Goal: Task Accomplishment & Management: Use online tool/utility

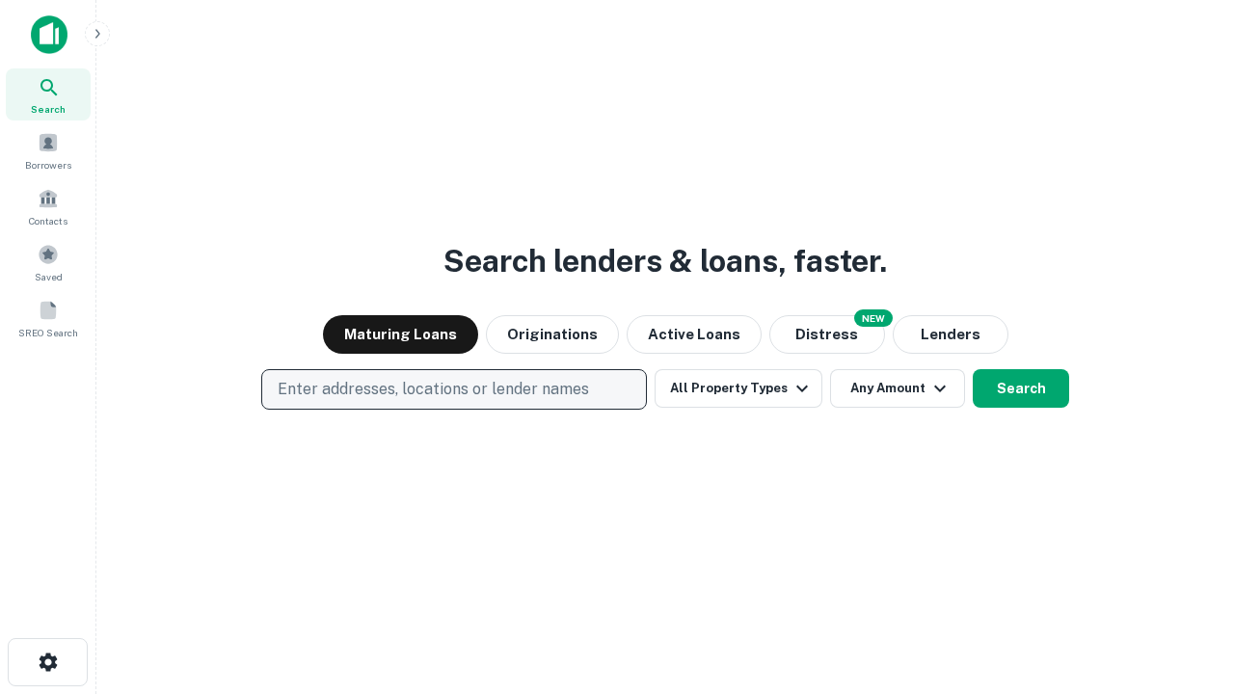
click at [453, 390] on p "Enter addresses, locations or lender names" at bounding box center [433, 389] width 311 height 23
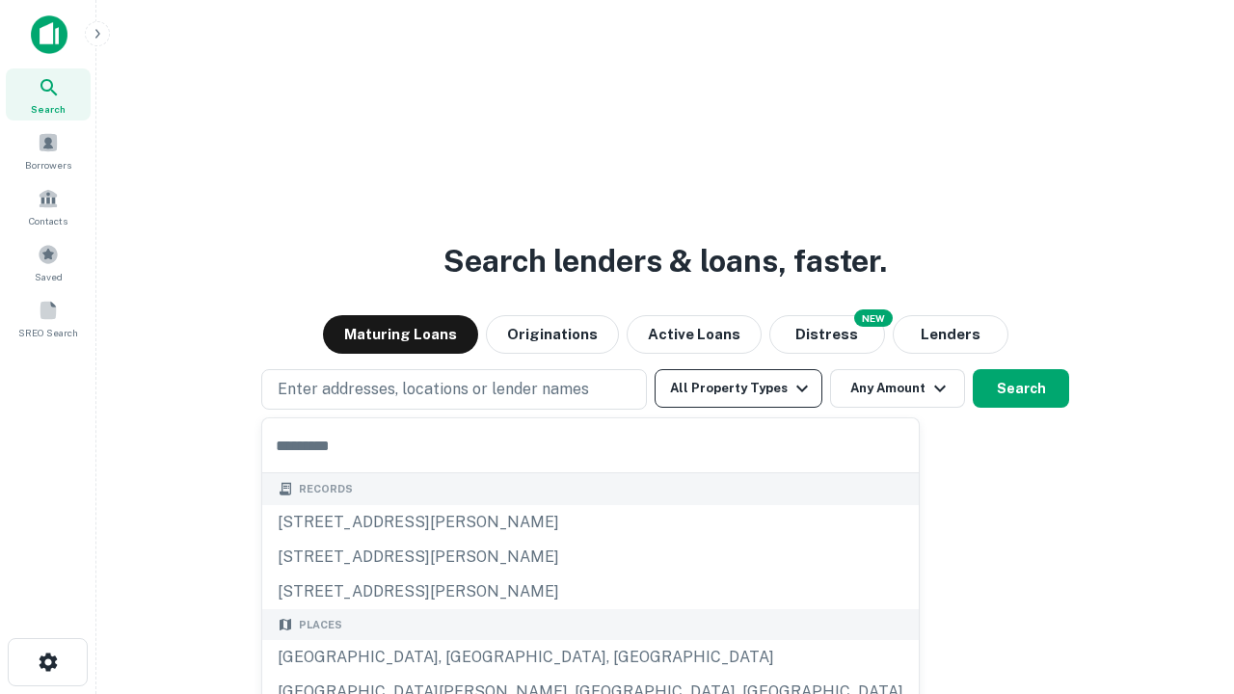
click at [739, 389] on button "All Property Types" at bounding box center [739, 388] width 168 height 39
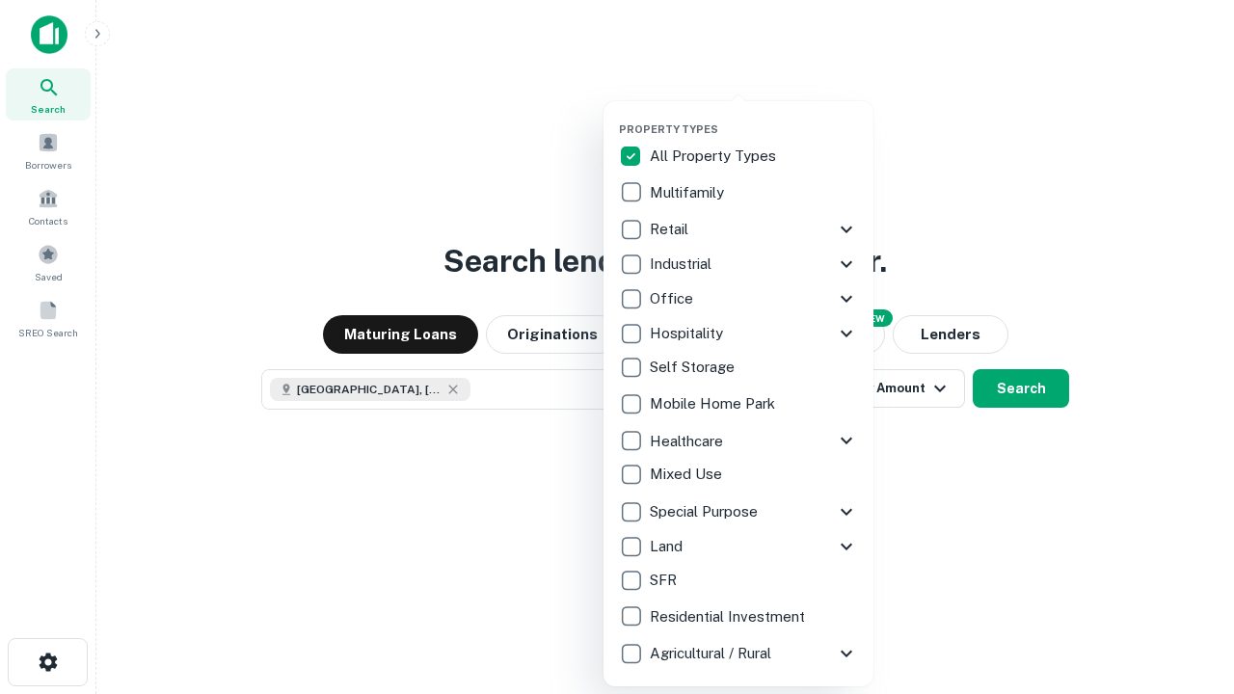
click at [754, 117] on button "button" at bounding box center [754, 117] width 270 height 1
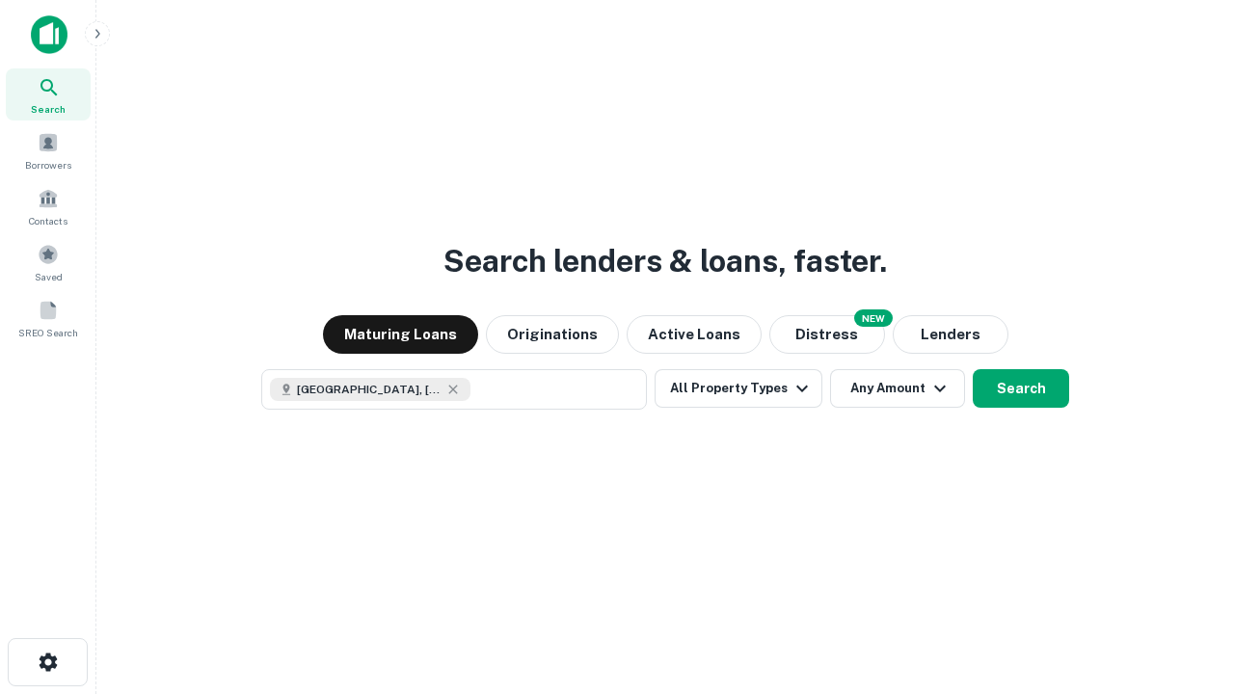
scroll to position [31, 0]
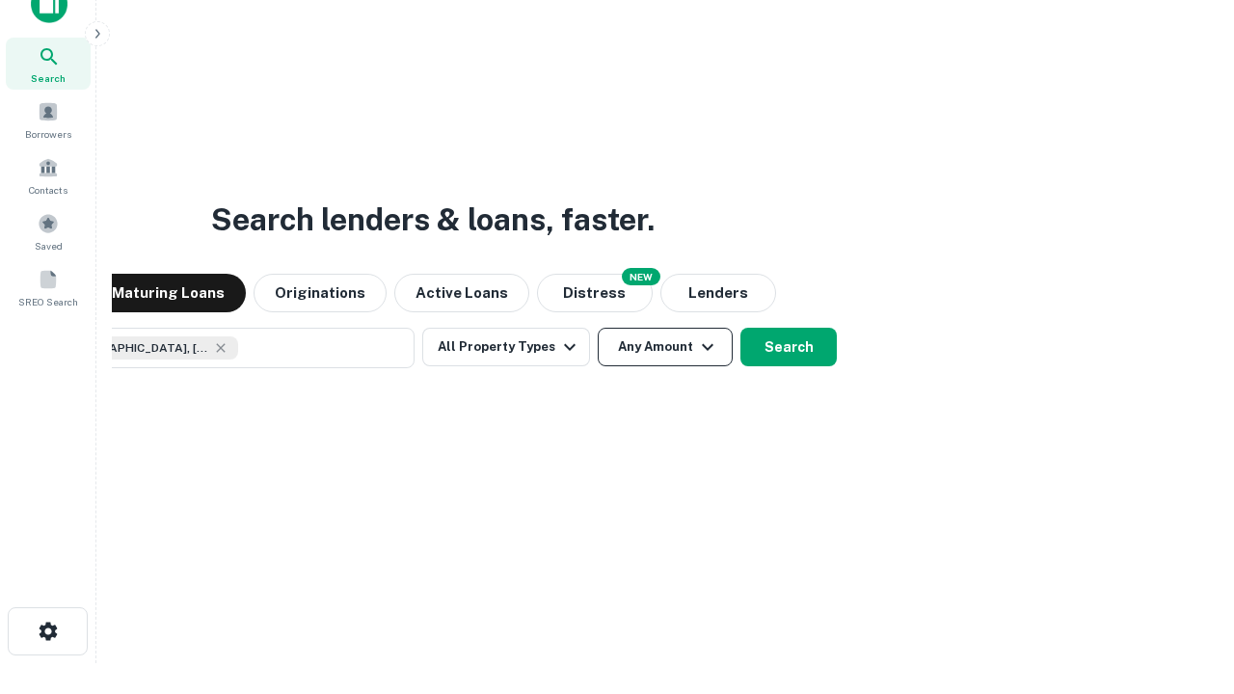
click at [598, 328] on button "Any Amount" at bounding box center [665, 347] width 135 height 39
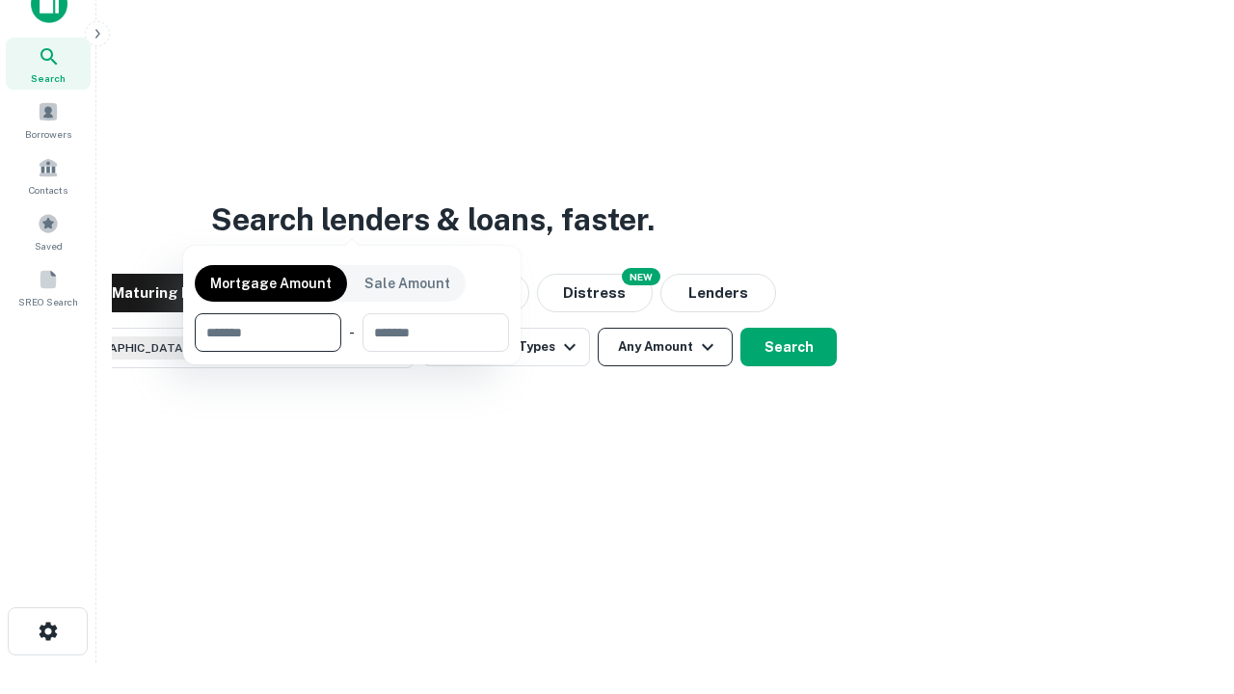
scroll to position [139, 546]
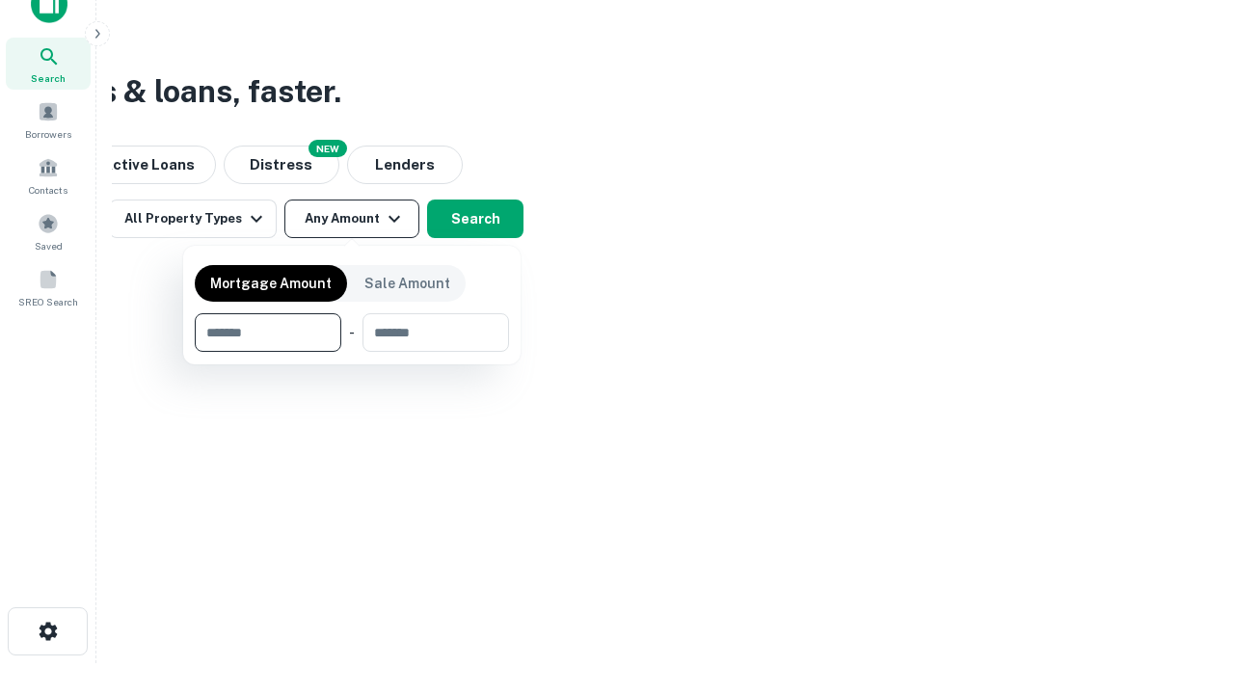
type input "*******"
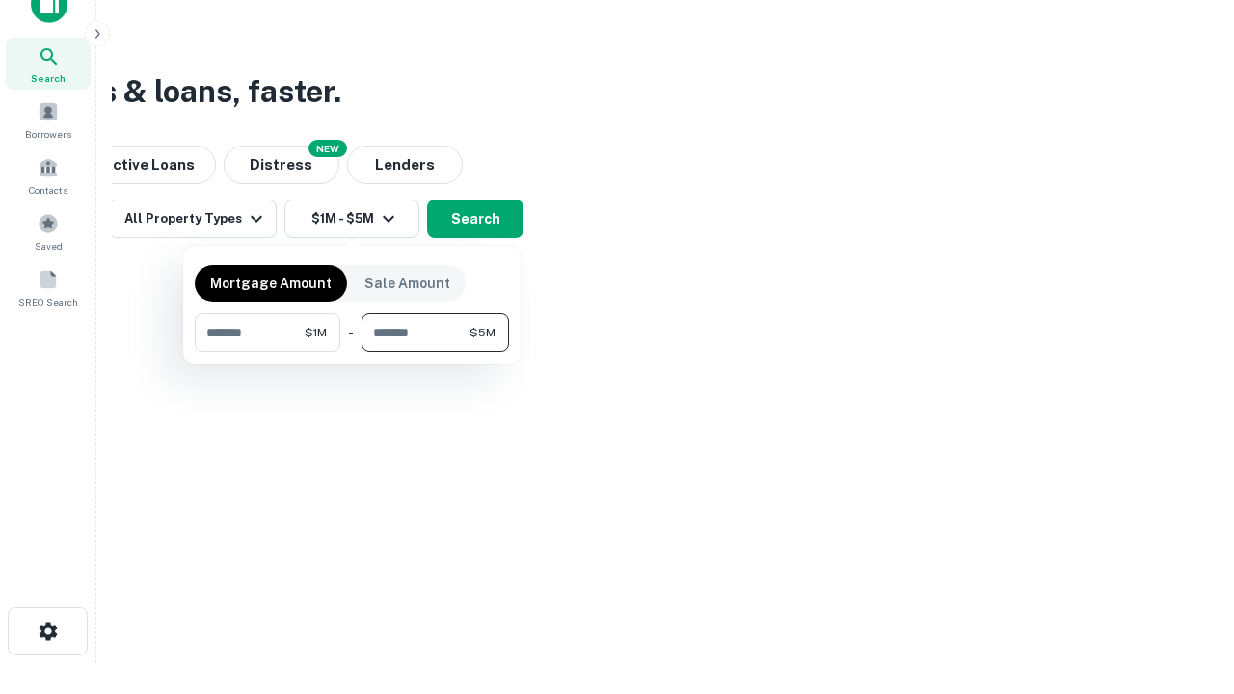
type input "*******"
click at [352, 352] on button "button" at bounding box center [352, 352] width 314 height 1
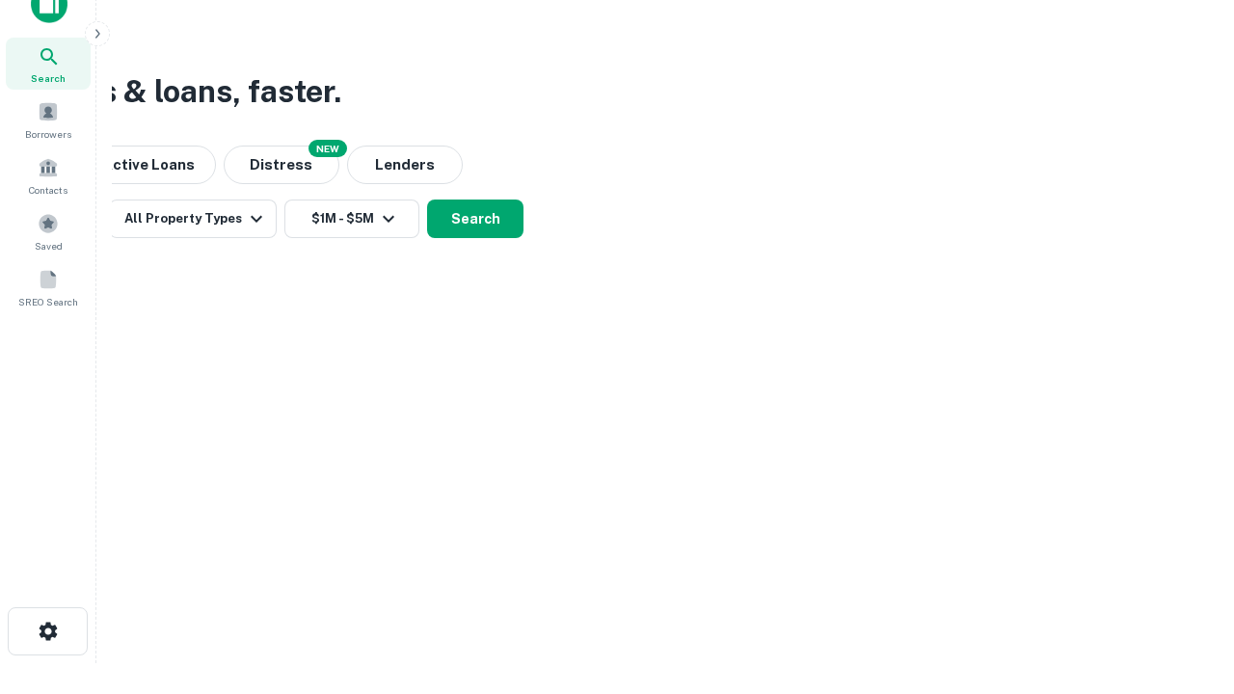
scroll to position [31, 0]
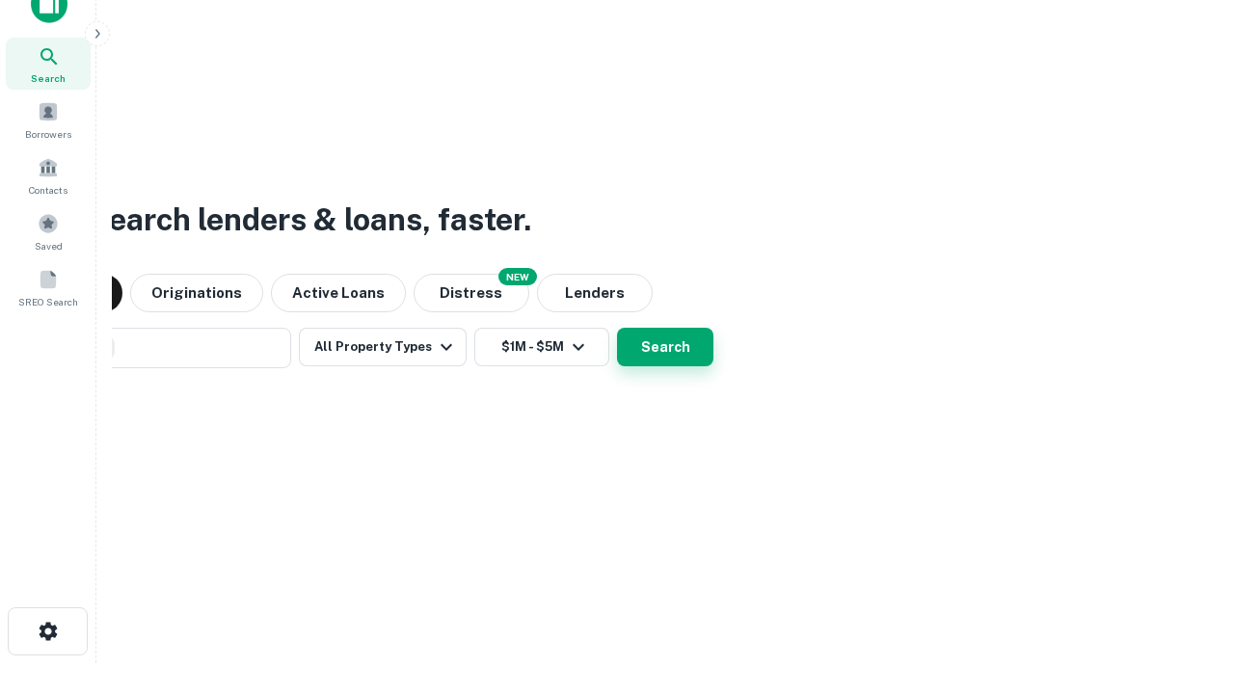
click at [617, 328] on button "Search" at bounding box center [665, 347] width 96 height 39
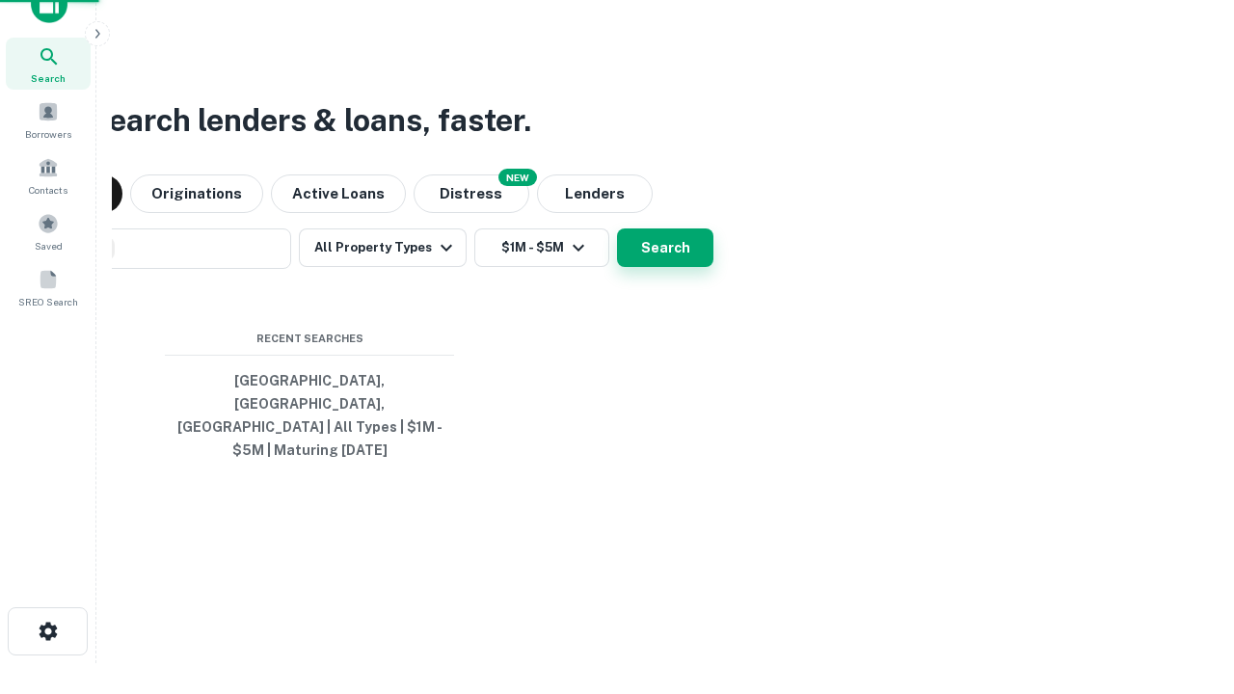
scroll to position [63, 546]
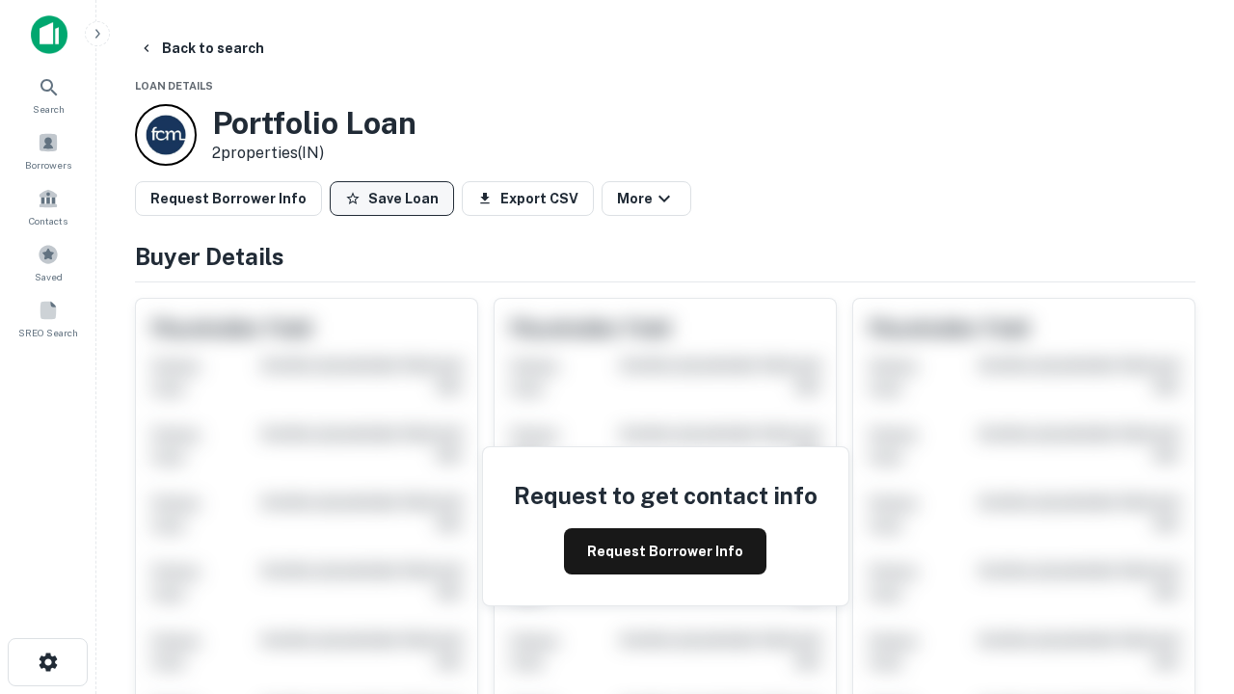
click at [391, 199] on button "Save Loan" at bounding box center [392, 198] width 124 height 35
click at [396, 199] on button "Loan Saved" at bounding box center [396, 198] width 133 height 35
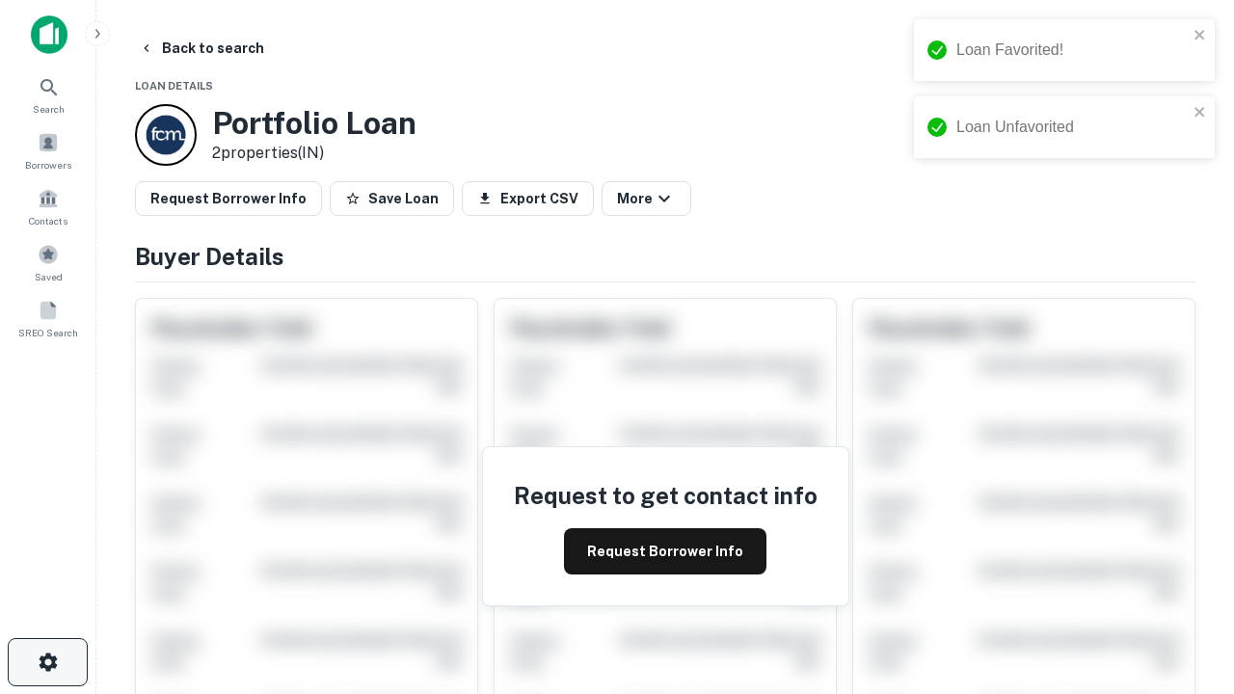
click at [47, 662] on icon "button" at bounding box center [48, 662] width 23 height 23
